Goal: Task Accomplishment & Management: Complete application form

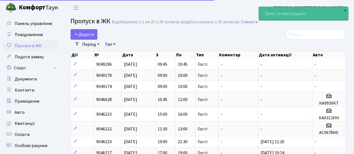
select select "25"
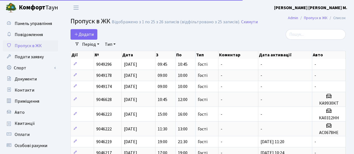
select select "25"
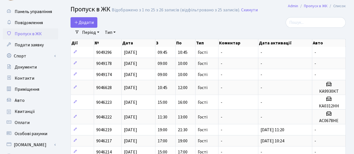
scroll to position [11, 0]
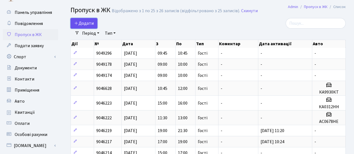
click at [87, 23] on span "Додати" at bounding box center [84, 23] width 20 height 6
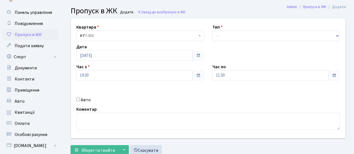
scroll to position [22, 0]
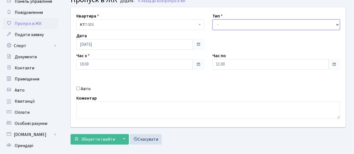
click at [248, 22] on select "- Доставка Таксі Гості Сервіс" at bounding box center [277, 24] width 128 height 11
select select "3"
click at [213, 19] on select "- Доставка Таксі Гості Сервіс" at bounding box center [277, 24] width 128 height 11
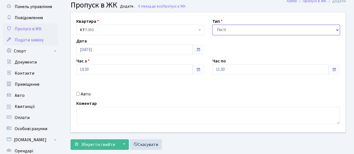
scroll to position [0, 0]
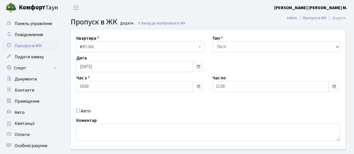
click at [38, 43] on span "Пропуск в ЖК" at bounding box center [28, 46] width 27 height 6
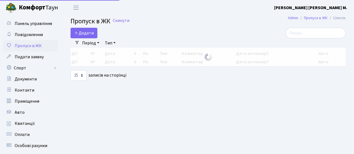
select select "25"
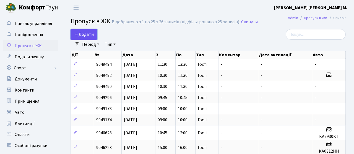
click at [97, 38] on link "Додати" at bounding box center [84, 34] width 27 height 11
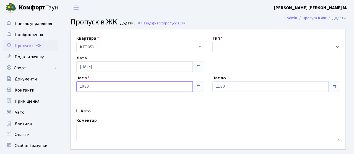
click at [182, 84] on input "10:30" at bounding box center [134, 86] width 116 height 11
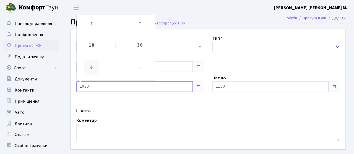
click at [94, 64] on icon at bounding box center [91, 66] width 15 height 15
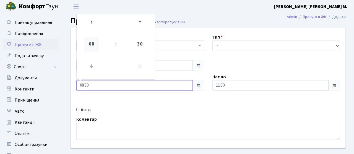
scroll to position [6, 0]
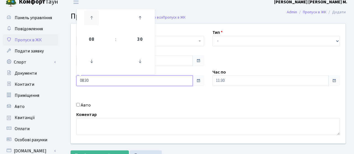
click at [89, 22] on icon at bounding box center [91, 17] width 15 height 15
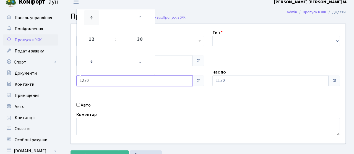
type input "13:30"
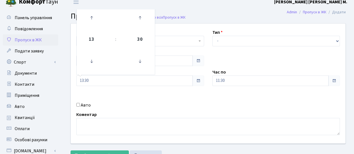
click at [333, 85] on span at bounding box center [334, 80] width 12 height 11
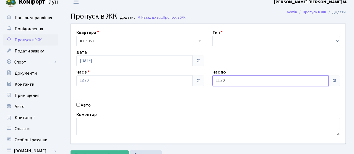
click at [320, 82] on input "11:30" at bounding box center [271, 80] width 116 height 11
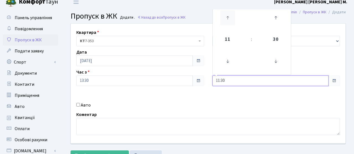
click at [229, 23] on icon at bounding box center [227, 17] width 15 height 15
type input "14:30"
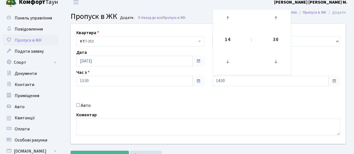
click at [199, 96] on div "Квартира <b>КТ</b>&nbsp;&nbsp;&nbsp;&nbsp;7-353 <b>КТ</b>&nbsp;&nbsp;&nbsp;&nbs…" at bounding box center [208, 84] width 283 height 120
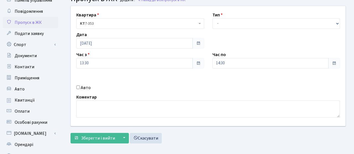
scroll to position [25, 0]
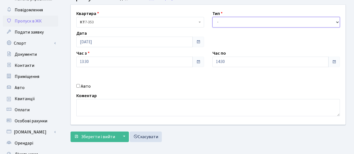
click at [230, 25] on select "- Доставка Таксі Гості Сервіс" at bounding box center [277, 22] width 128 height 11
select select "3"
click at [213, 17] on select "- Доставка Таксі Гості Сервіс" at bounding box center [277, 22] width 128 height 11
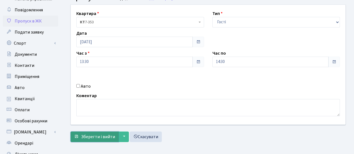
click at [113, 133] on span "Зберегти і вийти" at bounding box center [98, 136] width 34 height 6
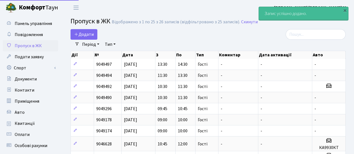
select select "25"
click at [85, 36] on span "Додати" at bounding box center [84, 34] width 20 height 6
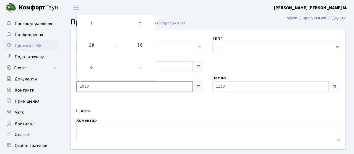
click at [155, 86] on input "10:30" at bounding box center [134, 86] width 116 height 11
click at [95, 29] on icon at bounding box center [91, 23] width 15 height 15
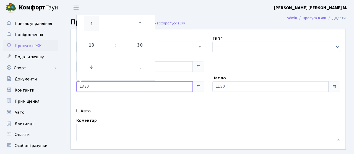
type input "14:30"
click at [313, 92] on div "Квартира <b>КТ</b>&nbsp;&nbsp;&nbsp;&nbsp;7-353 <b>КТ</b>&nbsp;&nbsp;&nbsp;&nbs…" at bounding box center [208, 89] width 283 height 120
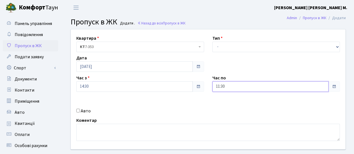
click at [309, 89] on input "11:30" at bounding box center [271, 86] width 116 height 11
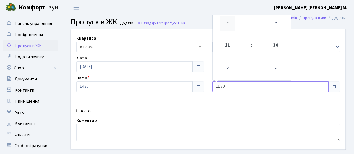
click at [230, 24] on icon at bounding box center [227, 23] width 15 height 15
type input "15:30"
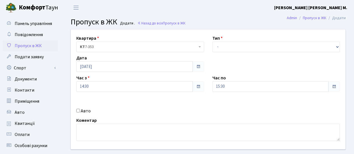
click at [162, 95] on div "Квартира <b>КТ</b>&nbsp;&nbsp;&nbsp;&nbsp;7-353 <b>КТ</b>&nbsp;&nbsp;&nbsp;&nbs…" at bounding box center [208, 89] width 283 height 120
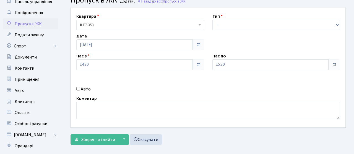
scroll to position [22, 0]
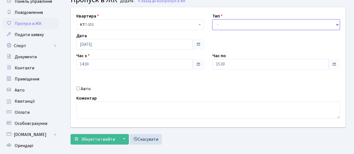
click at [233, 24] on select "- Доставка Таксі Гості Сервіс" at bounding box center [277, 24] width 128 height 11
select select "3"
click at [213, 19] on select "- Доставка Таксі Гості Сервіс" at bounding box center [277, 24] width 128 height 11
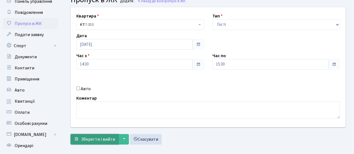
click at [97, 139] on span "Зберегти і вийти" at bounding box center [98, 139] width 34 height 6
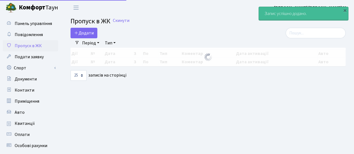
select select "25"
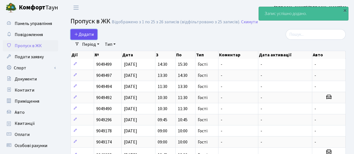
click at [88, 35] on span "Додати" at bounding box center [84, 34] width 20 height 6
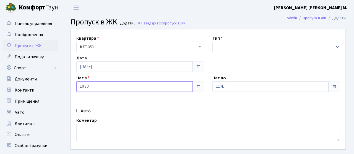
click at [178, 88] on input "10:30" at bounding box center [134, 86] width 116 height 11
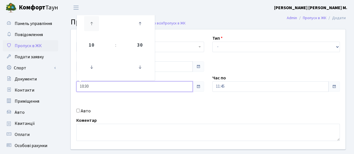
click at [94, 26] on icon at bounding box center [91, 23] width 15 height 15
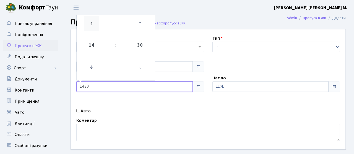
type input "15:30"
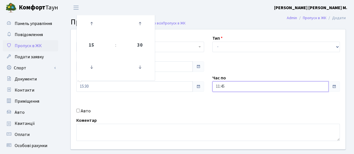
click at [317, 86] on input "11:45" at bounding box center [271, 86] width 116 height 11
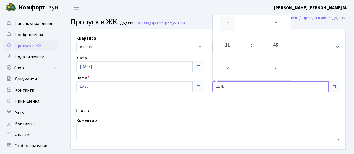
click at [227, 24] on icon at bounding box center [227, 23] width 15 height 15
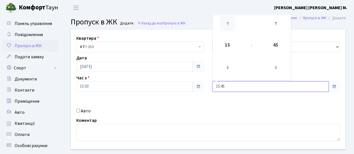
type input "16:45"
click at [214, 106] on div "Квартира <b>КТ</b>&nbsp;&nbsp;&nbsp;&nbsp;7-353 <b>КТ</b>&nbsp;&nbsp;&nbsp;&nbs…" at bounding box center [208, 89] width 283 height 120
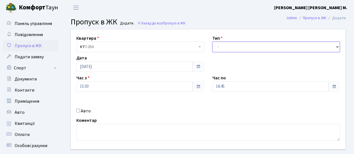
click at [235, 48] on select "- Доставка Таксі Гості Сервіс" at bounding box center [277, 47] width 128 height 11
select select "3"
click at [213, 42] on select "- Доставка Таксі Гості Сервіс" at bounding box center [277, 47] width 128 height 11
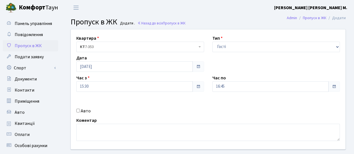
click at [207, 104] on div "Квартира <b>КТ</b>&nbsp;&nbsp;&nbsp;&nbsp;7-353 <b>КТ</b>&nbsp;&nbsp;&nbsp;&nbs…" at bounding box center [208, 89] width 283 height 120
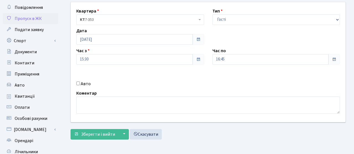
scroll to position [33, 0]
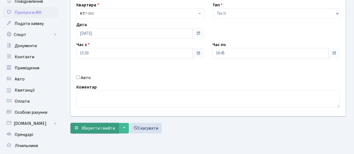
click at [104, 131] on span "Зберегти і вийти" at bounding box center [98, 128] width 34 height 6
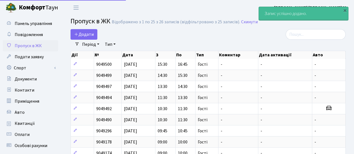
select select "25"
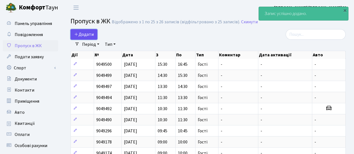
click at [85, 34] on span "Додати" at bounding box center [84, 34] width 20 height 6
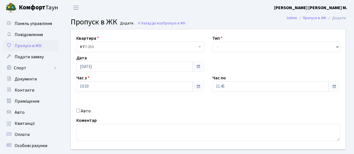
click at [146, 92] on div "Квартира <b>КТ</b>&nbsp;&nbsp;&nbsp;&nbsp;7-353 <b>КТ</b>&nbsp;&nbsp;&nbsp;&nbs…" at bounding box center [208, 89] width 283 height 120
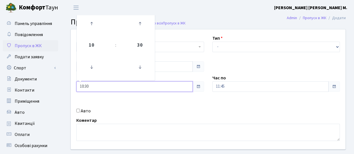
click at [144, 85] on input "10:30" at bounding box center [134, 86] width 116 height 11
click at [92, 29] on icon at bounding box center [91, 23] width 15 height 15
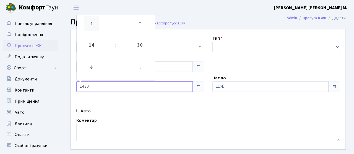
click at [92, 29] on icon at bounding box center [91, 23] width 15 height 15
type input "16:30"
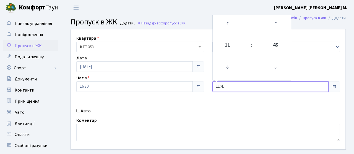
click at [240, 87] on input "11:45" at bounding box center [271, 86] width 116 height 11
click at [228, 22] on icon at bounding box center [227, 23] width 15 height 15
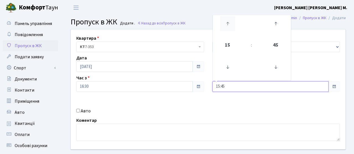
click at [228, 22] on icon at bounding box center [227, 23] width 15 height 15
type input "17:45"
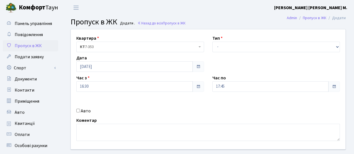
click at [147, 114] on div "Авто" at bounding box center [140, 110] width 136 height 7
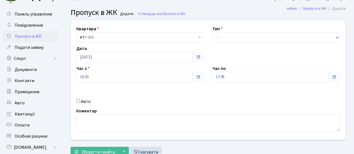
scroll to position [11, 0]
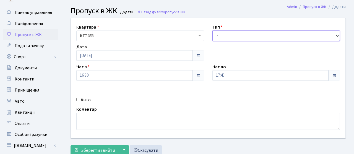
click at [238, 36] on select "- Доставка Таксі Гості Сервіс" at bounding box center [277, 35] width 128 height 11
select select "3"
click at [213, 30] on select "- Доставка Таксі Гості Сервіс" at bounding box center [277, 35] width 128 height 11
click at [189, 101] on div "Авто" at bounding box center [140, 99] width 136 height 7
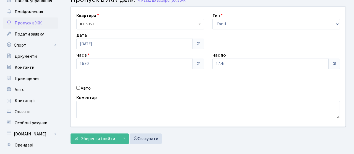
scroll to position [33, 0]
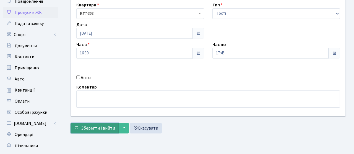
click at [99, 129] on span "Зберегти і вийти" at bounding box center [98, 128] width 34 height 6
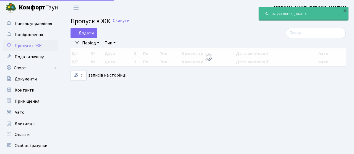
select select "25"
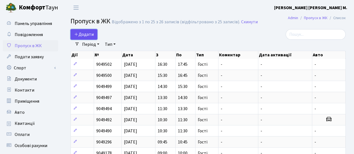
click at [84, 31] on span "Додати" at bounding box center [84, 34] width 20 height 6
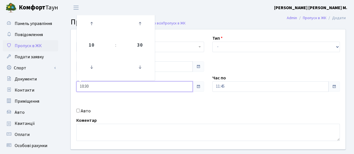
click at [169, 91] on input "10:30" at bounding box center [134, 86] width 116 height 11
click at [93, 23] on icon at bounding box center [91, 23] width 15 height 15
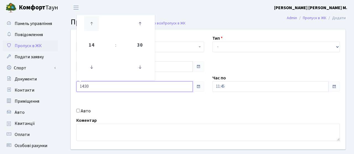
click at [93, 23] on icon at bounding box center [91, 23] width 15 height 15
type input "17:30"
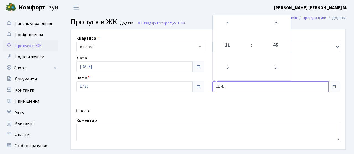
click at [237, 84] on input "11:45" at bounding box center [271, 86] width 116 height 11
click at [232, 24] on icon at bounding box center [227, 23] width 15 height 15
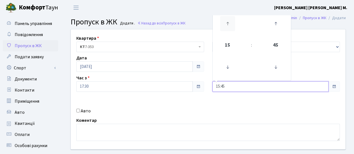
click at [232, 24] on icon at bounding box center [227, 23] width 15 height 15
click at [278, 68] on icon at bounding box center [275, 66] width 15 height 15
click at [233, 26] on icon at bounding box center [227, 23] width 15 height 15
type input "18:30"
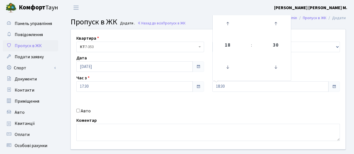
click at [212, 105] on div "Квартира <b>КТ</b>&nbsp;&nbsp;&nbsp;&nbsp;7-353 <b>КТ</b>&nbsp;&nbsp;&nbsp;&nbs…" at bounding box center [208, 89] width 283 height 120
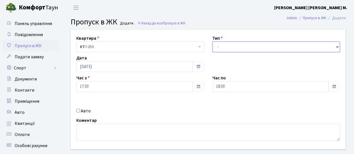
click at [233, 48] on select "- Доставка Таксі Гості Сервіс" at bounding box center [277, 47] width 128 height 11
select select "3"
click at [213, 42] on select "- Доставка Таксі Гості Сервіс" at bounding box center [277, 47] width 128 height 11
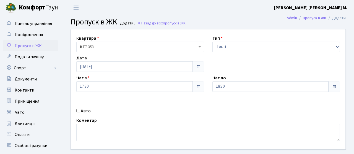
click at [213, 103] on div "Квартира <b>КТ</b>&nbsp;&nbsp;&nbsp;&nbsp;7-353 <b>КТ</b>&nbsp;&nbsp;&nbsp;&nbs…" at bounding box center [208, 89] width 283 height 120
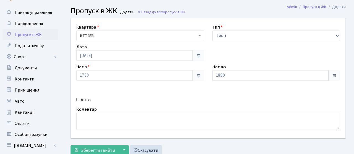
scroll to position [22, 0]
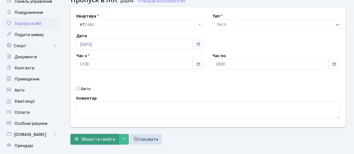
click at [97, 137] on span "Зберегти і вийти" at bounding box center [98, 139] width 34 height 6
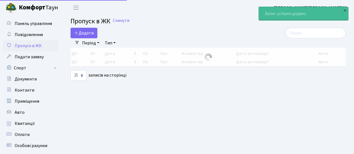
select select "25"
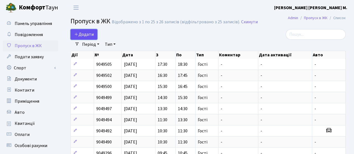
click at [89, 34] on span "Додати" at bounding box center [84, 34] width 20 height 6
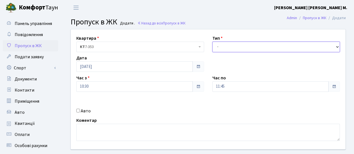
click at [227, 51] on select "- Доставка Таксі Гості Сервіс" at bounding box center [277, 47] width 128 height 11
select select "3"
click at [213, 42] on select "- Доставка Таксі Гості Сервіс" at bounding box center [277, 47] width 128 height 11
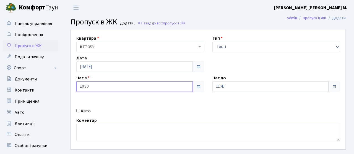
click at [165, 85] on input "10:30" at bounding box center [134, 86] width 116 height 11
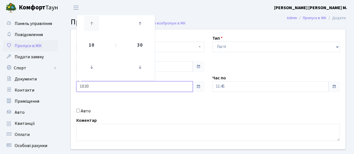
click at [92, 22] on icon at bounding box center [91, 23] width 15 height 15
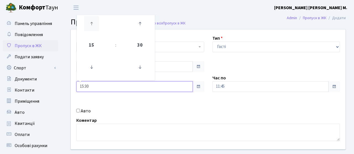
click at [92, 22] on icon at bounding box center [91, 23] width 15 height 15
type input "18:30"
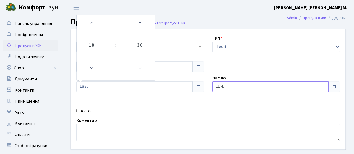
click at [240, 81] on input "11:45" at bounding box center [271, 86] width 116 height 11
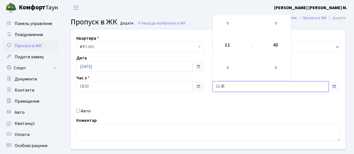
click at [240, 86] on input "11:45" at bounding box center [271, 86] width 116 height 11
click at [227, 22] on icon at bounding box center [227, 23] width 15 height 15
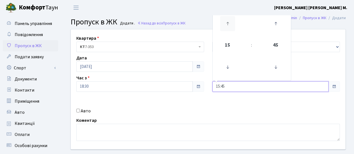
click at [227, 22] on icon at bounding box center [227, 23] width 15 height 15
click at [277, 64] on icon at bounding box center [275, 66] width 15 height 15
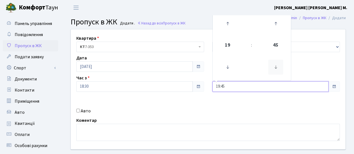
type input "19:30"
click at [227, 113] on div "Квартира <b>КТ</b>&nbsp;&nbsp;&nbsp;&nbsp;7-353 <b>КТ</b>&nbsp;&nbsp;&nbsp;&nbs…" at bounding box center [208, 89] width 283 height 120
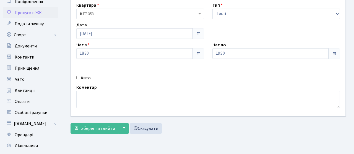
scroll to position [44, 0]
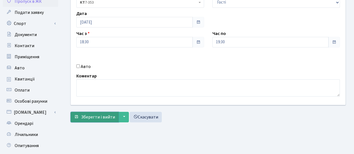
click at [100, 114] on span "Зберегти і вийти" at bounding box center [98, 117] width 34 height 6
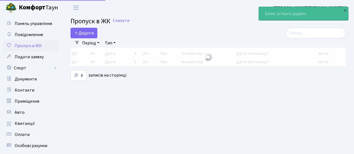
select select "25"
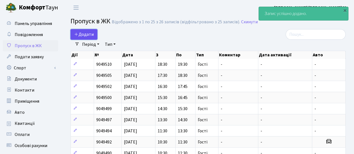
click at [80, 34] on span "Додати" at bounding box center [84, 34] width 20 height 6
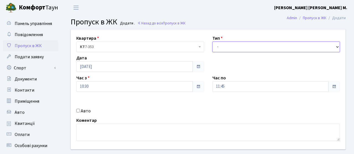
click at [239, 50] on select "- Доставка Таксі Гості Сервіс" at bounding box center [277, 47] width 128 height 11
select select "3"
click at [213, 42] on select "- Доставка Таксі Гості Сервіс" at bounding box center [277, 47] width 128 height 11
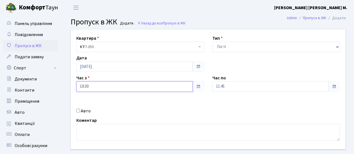
click at [173, 84] on input "10:30" at bounding box center [134, 86] width 116 height 11
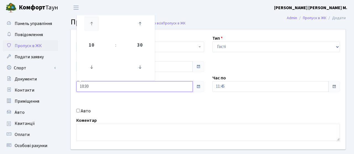
click at [91, 24] on icon at bounding box center [91, 23] width 15 height 15
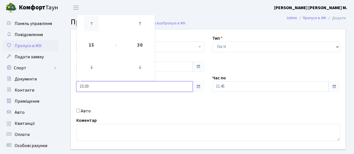
click at [91, 24] on icon at bounding box center [91, 23] width 15 height 15
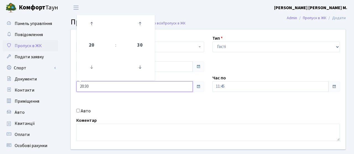
click at [92, 58] on link at bounding box center [92, 67] width 16 height 20
type input "19:30"
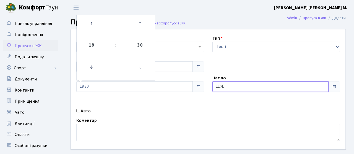
click at [250, 88] on input "11:45" at bounding box center [271, 86] width 116 height 11
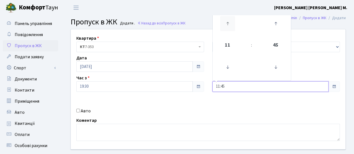
click at [229, 27] on icon at bounding box center [227, 23] width 15 height 15
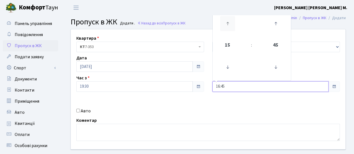
click at [229, 27] on icon at bounding box center [227, 23] width 15 height 15
click at [276, 66] on icon at bounding box center [275, 66] width 15 height 15
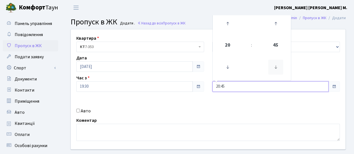
type input "20:30"
click at [199, 101] on div "Квартира <b>КТ</b>&nbsp;&nbsp;&nbsp;&nbsp;7-353 <b>КТ</b>&nbsp;&nbsp;&nbsp;&nbs…" at bounding box center [208, 89] width 283 height 120
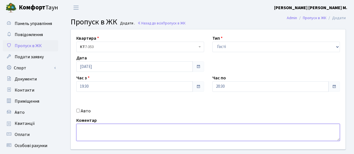
click at [182, 125] on textarea at bounding box center [208, 131] width 264 height 17
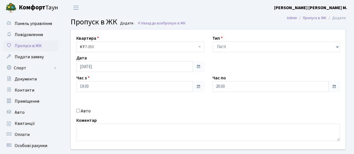
click at [152, 121] on div "Коментар" at bounding box center [208, 129] width 272 height 24
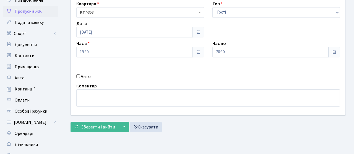
scroll to position [44, 0]
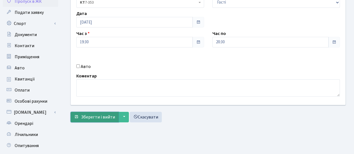
click at [115, 116] on button "Зберегти і вийти" at bounding box center [95, 117] width 48 height 11
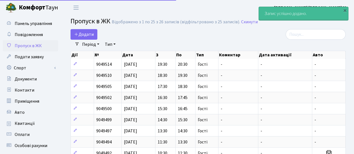
select select "25"
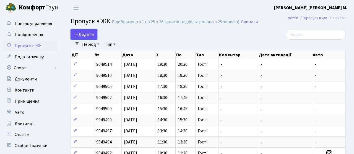
click at [92, 31] on span "Додати" at bounding box center [84, 34] width 20 height 6
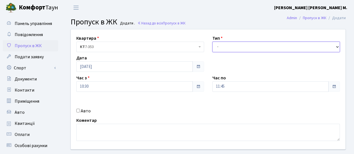
click at [231, 48] on select "- Доставка Таксі Гості Сервіс" at bounding box center [277, 47] width 128 height 11
select select "3"
click at [213, 42] on select "- Доставка Таксі Гості Сервіс" at bounding box center [277, 47] width 128 height 11
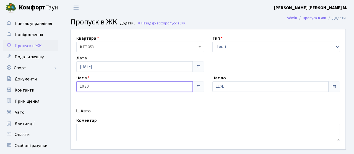
click at [170, 84] on input "10:30" at bounding box center [134, 86] width 116 height 11
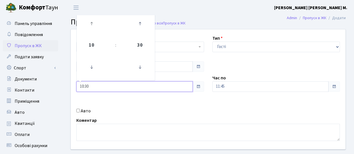
click at [100, 31] on link at bounding box center [92, 24] width 16 height 20
click at [96, 30] on icon at bounding box center [91, 23] width 15 height 15
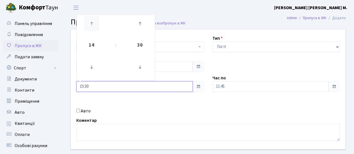
click at [96, 30] on icon at bounding box center [91, 23] width 15 height 15
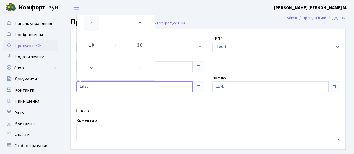
type input "20:30"
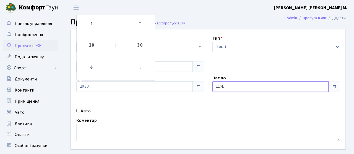
click at [239, 86] on input "11:45" at bounding box center [271, 86] width 116 height 11
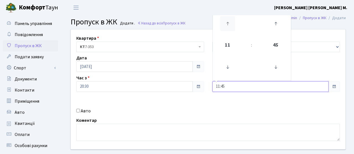
click at [228, 18] on icon at bounding box center [227, 23] width 15 height 15
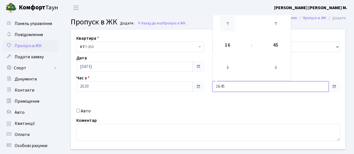
click at [228, 18] on icon at bounding box center [227, 23] width 15 height 15
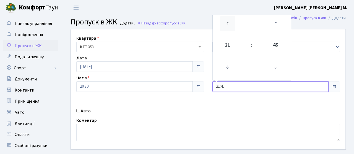
click at [228, 18] on icon at bounding box center [227, 23] width 15 height 15
click at [231, 66] on icon at bounding box center [227, 66] width 15 height 15
type input "21:45"
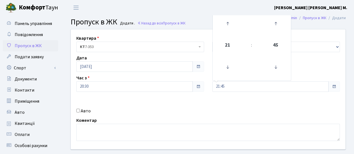
click at [173, 107] on div "Квартира <b>КТ</b>&nbsp;&nbsp;&nbsp;&nbsp;7-353 <b>КТ</b>&nbsp;&nbsp;&nbsp;&nbs…" at bounding box center [208, 89] width 283 height 120
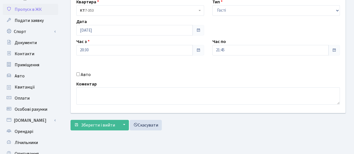
scroll to position [44, 0]
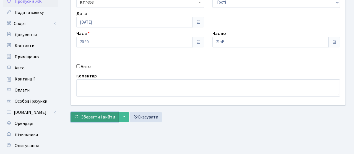
click at [94, 116] on span "Зберегти і вийти" at bounding box center [98, 117] width 34 height 6
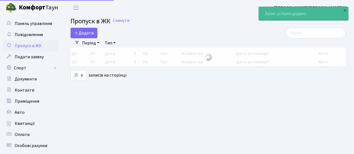
select select "25"
